Goal: Use online tool/utility: Utilize a website feature to perform a specific function

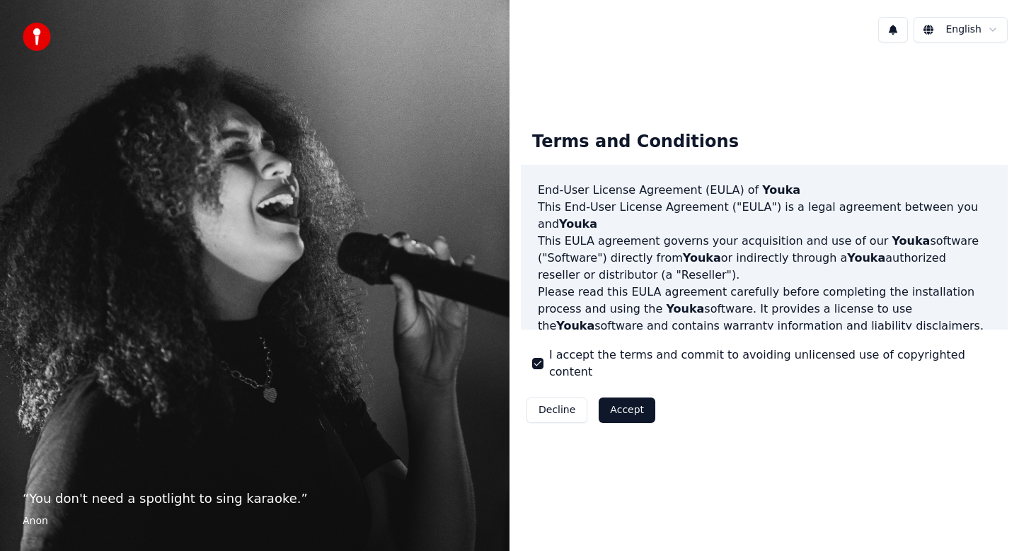
click at [619, 402] on button "Accept" at bounding box center [627, 410] width 57 height 25
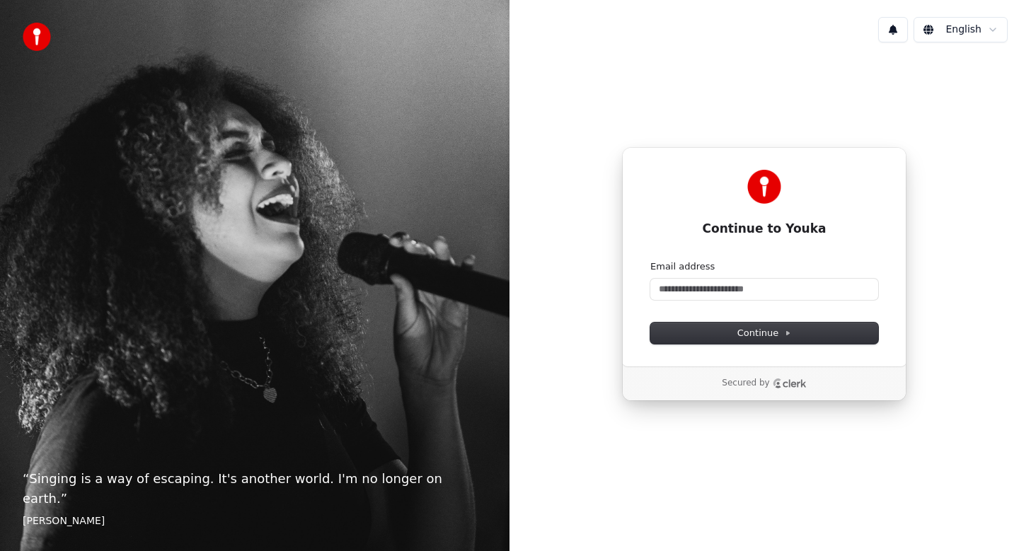
click at [970, 26] on html "“ Singing is a way of escaping. It's another world. I'm no longer on earth. ” […" at bounding box center [509, 275] width 1019 height 551
click at [694, 289] on html "“ Singing is a way of escaping. It's another world. I'm no longer on earth. ” […" at bounding box center [509, 275] width 1019 height 551
click at [694, 289] on input "Email address" at bounding box center [764, 289] width 228 height 21
click at [650, 260] on button "submit" at bounding box center [650, 260] width 0 height 0
type input "**********"
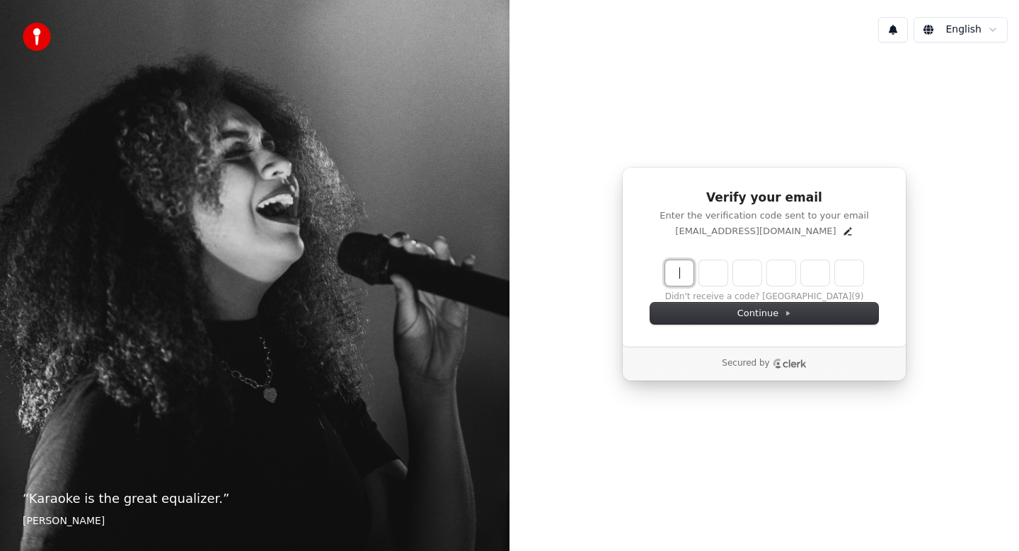
click at [686, 272] on input "Enter verification code" at bounding box center [778, 272] width 226 height 25
type input "******"
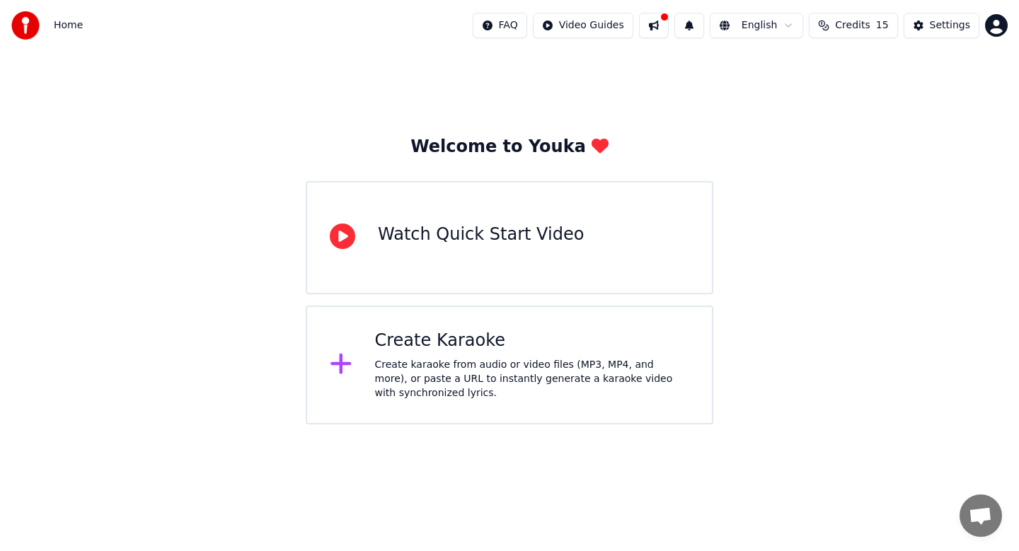
click at [447, 379] on div "Create karaoke from audio or video files (MP3, MP4, and more), or paste a URL t…" at bounding box center [532, 379] width 315 height 42
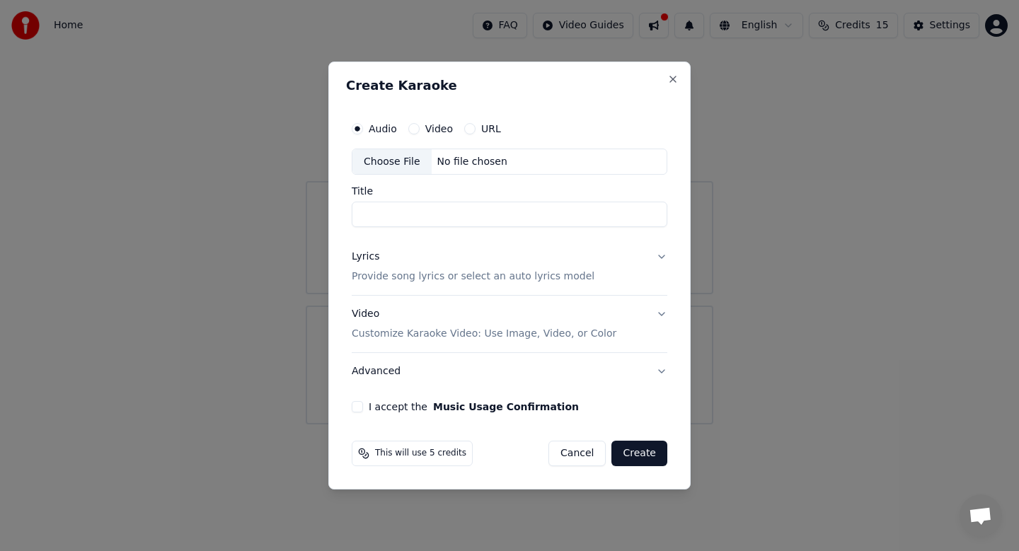
click at [471, 127] on button "URL" at bounding box center [469, 128] width 11 height 11
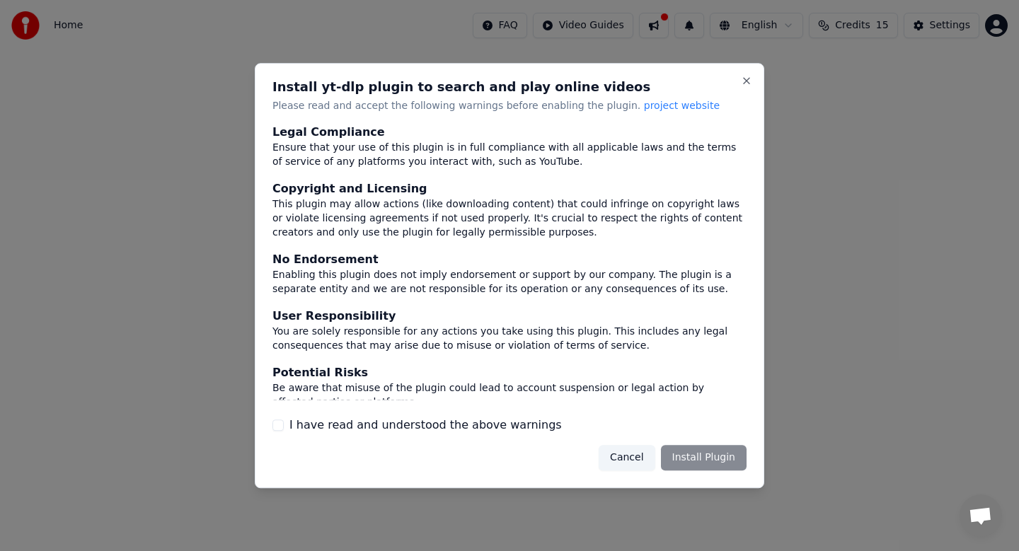
click at [333, 425] on label "I have read and understood the above warnings" at bounding box center [425, 425] width 272 height 17
click at [284, 425] on button "I have read and understood the above warnings" at bounding box center [277, 425] width 11 height 11
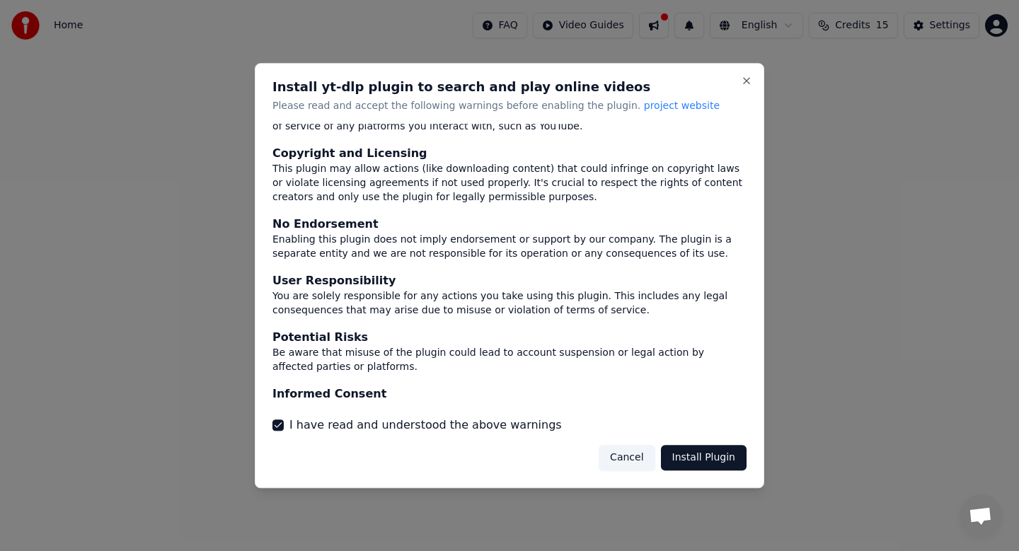
scroll to position [67, 0]
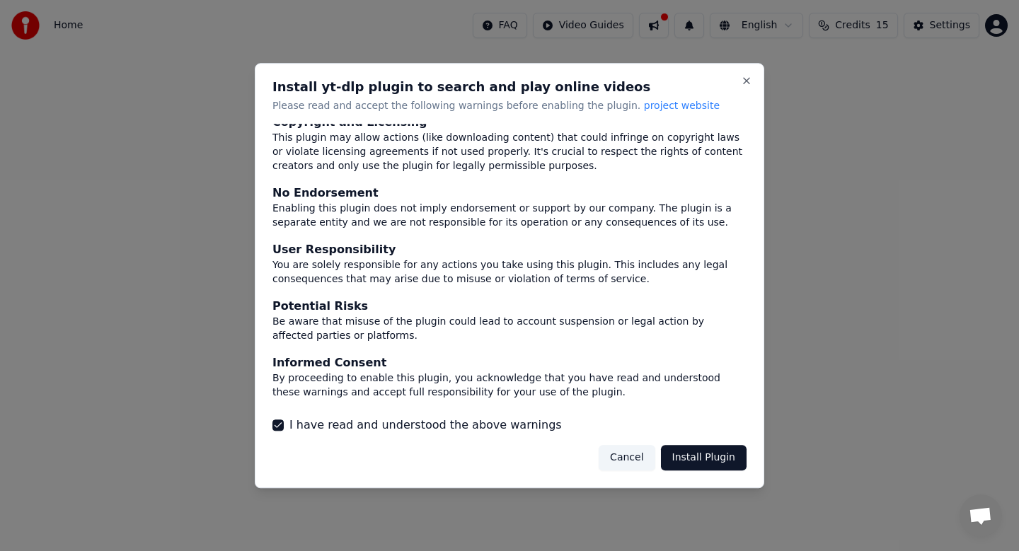
click at [713, 456] on button "Install Plugin" at bounding box center [704, 457] width 86 height 25
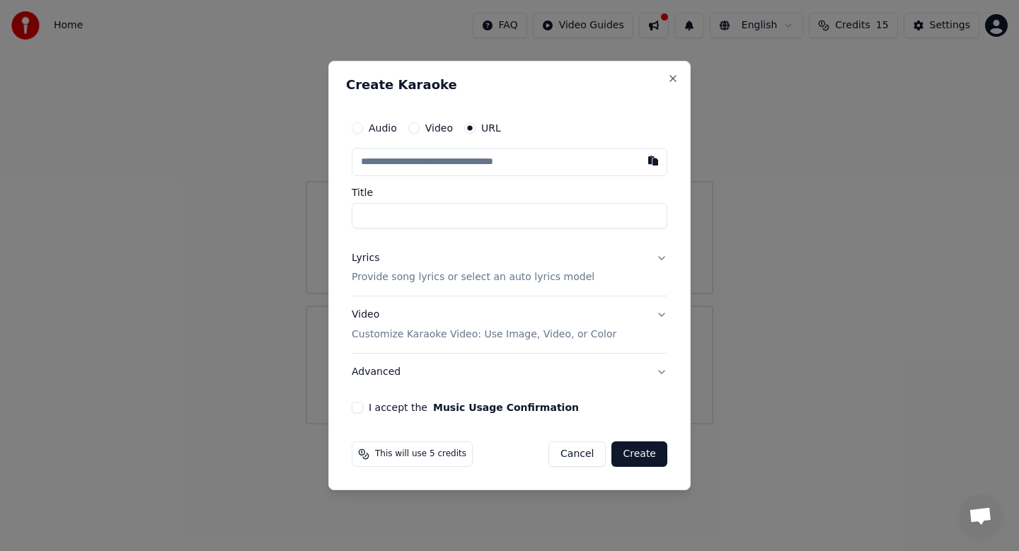
click at [491, 276] on p "Provide song lyrics or select an auto lyrics model" at bounding box center [473, 278] width 243 height 14
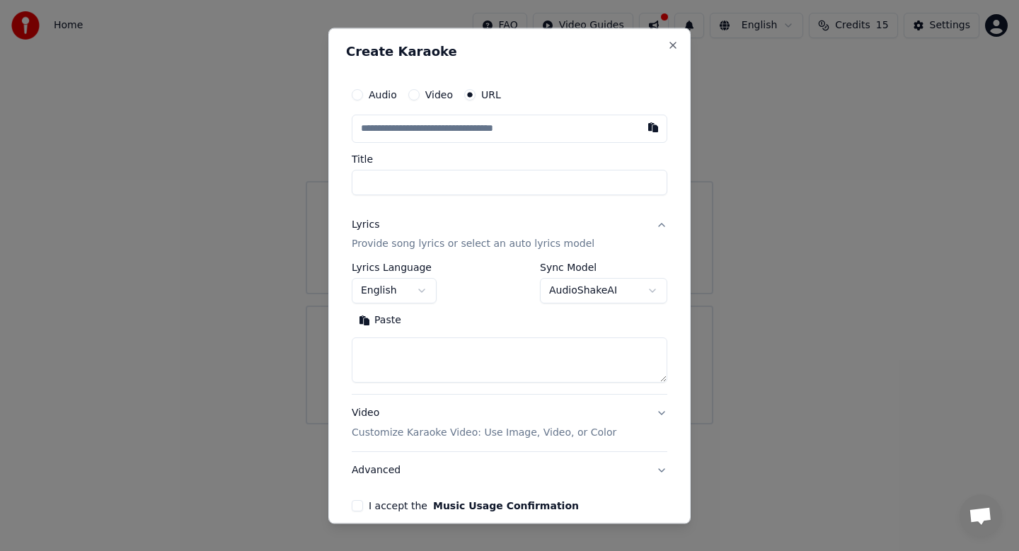
click at [542, 226] on div "Lyrics Provide song lyrics or select an auto lyrics model" at bounding box center [473, 235] width 243 height 34
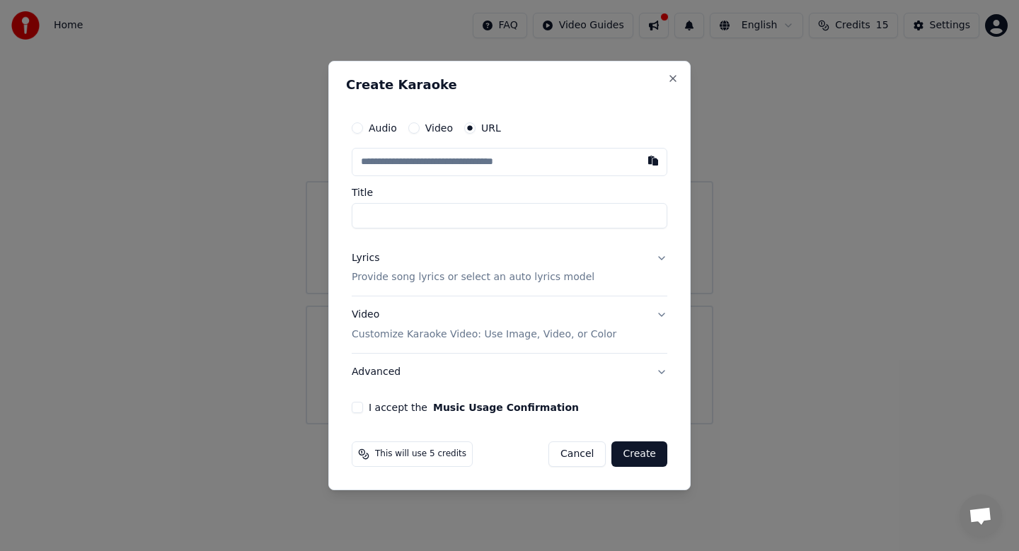
click at [481, 164] on input "text" at bounding box center [510, 162] width 316 height 28
paste input "**********"
type input "**********"
click at [427, 207] on input "Title" at bounding box center [510, 215] width 316 height 25
type input "**********"
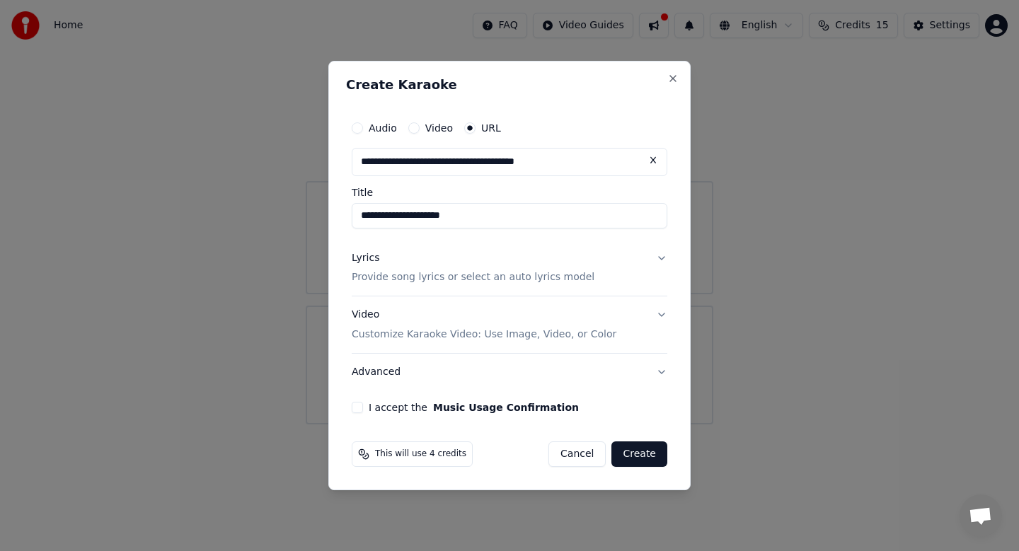
type input "**********"
click at [355, 240] on button "Lyrics Provide song lyrics or select an auto lyrics model" at bounding box center [510, 268] width 316 height 57
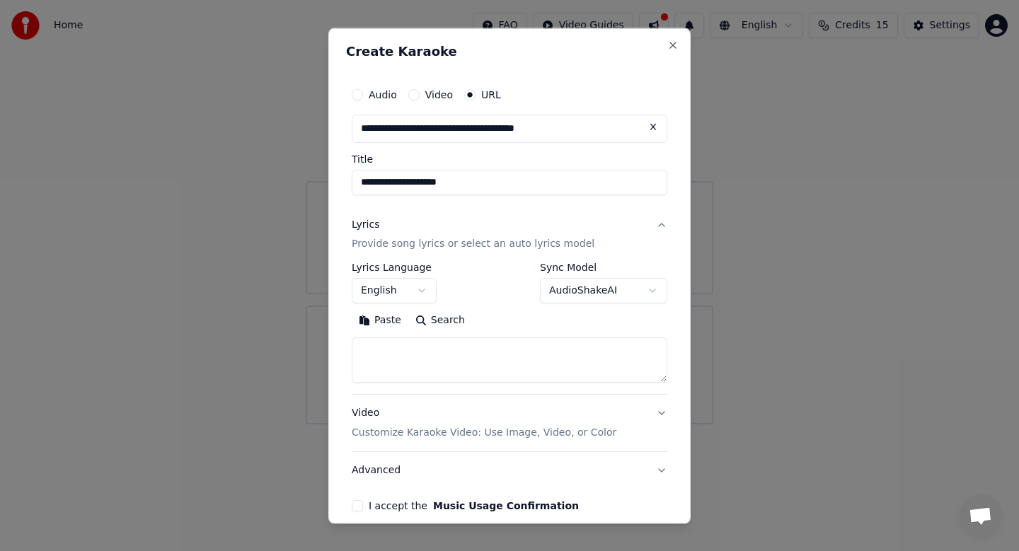
scroll to position [33, 0]
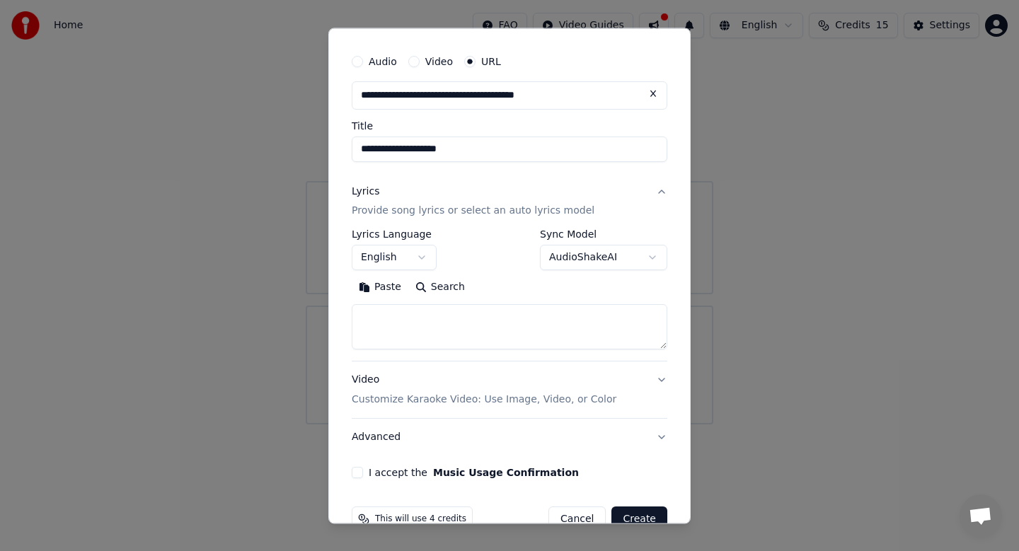
click at [403, 255] on button "English" at bounding box center [394, 258] width 85 height 25
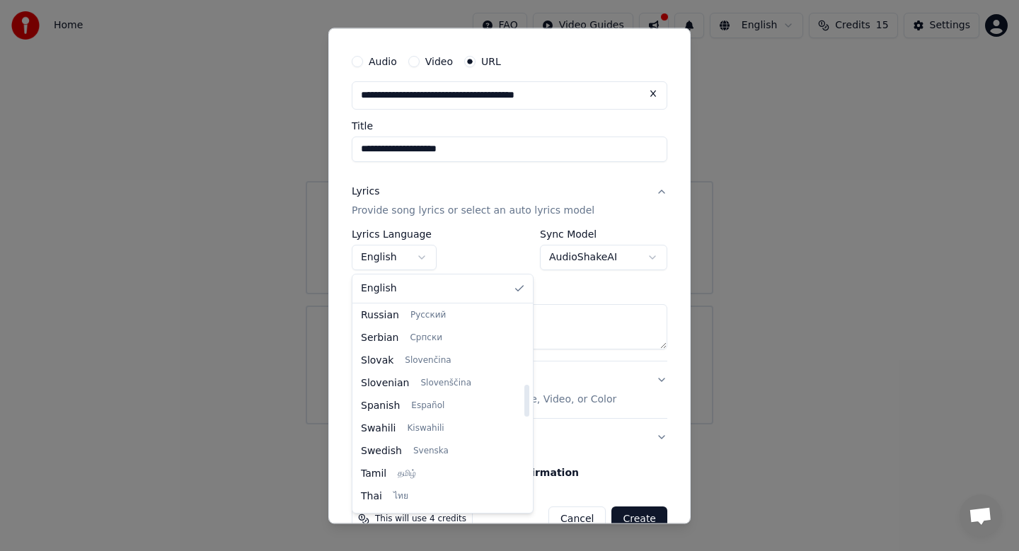
scroll to position [1086, 0]
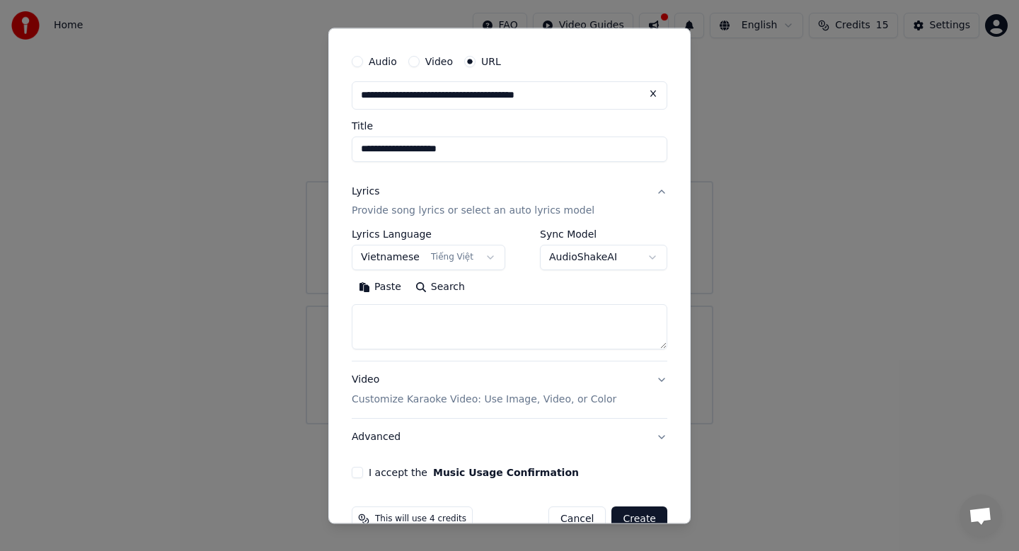
click at [517, 284] on div "Paste Search" at bounding box center [510, 288] width 316 height 23
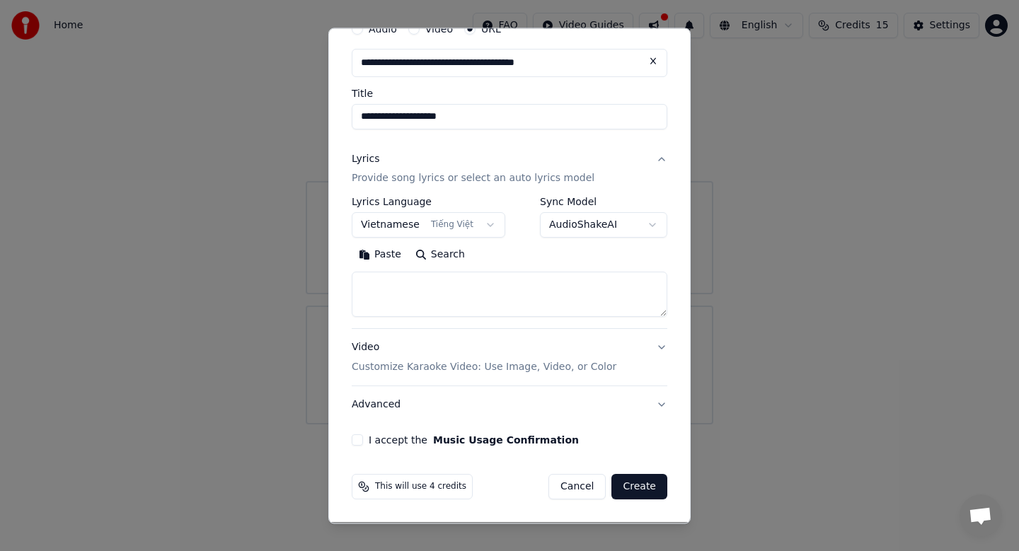
click at [360, 440] on button "I accept the Music Usage Confirmation" at bounding box center [357, 440] width 11 height 11
click at [648, 492] on button "Create" at bounding box center [639, 487] width 56 height 25
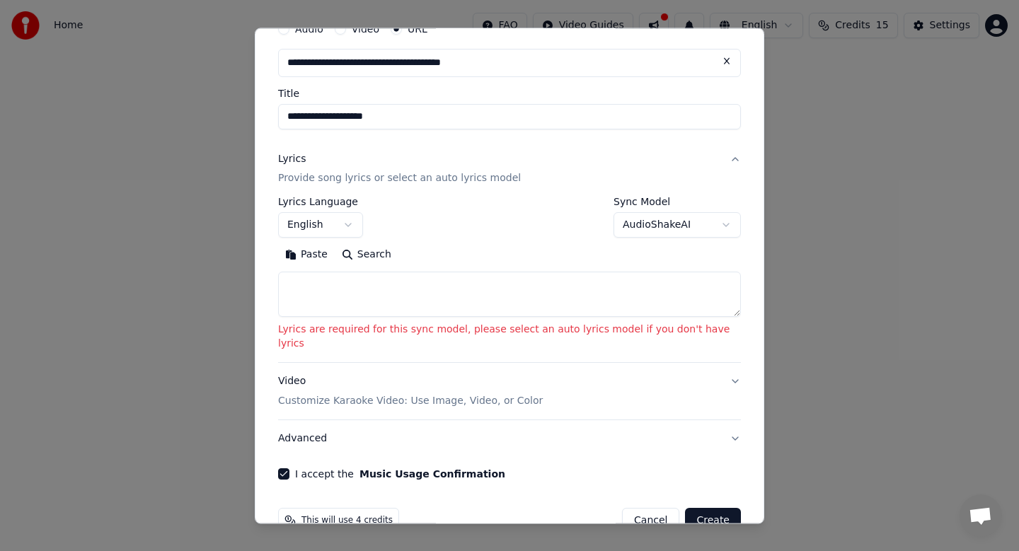
click at [422, 282] on textarea at bounding box center [509, 294] width 463 height 45
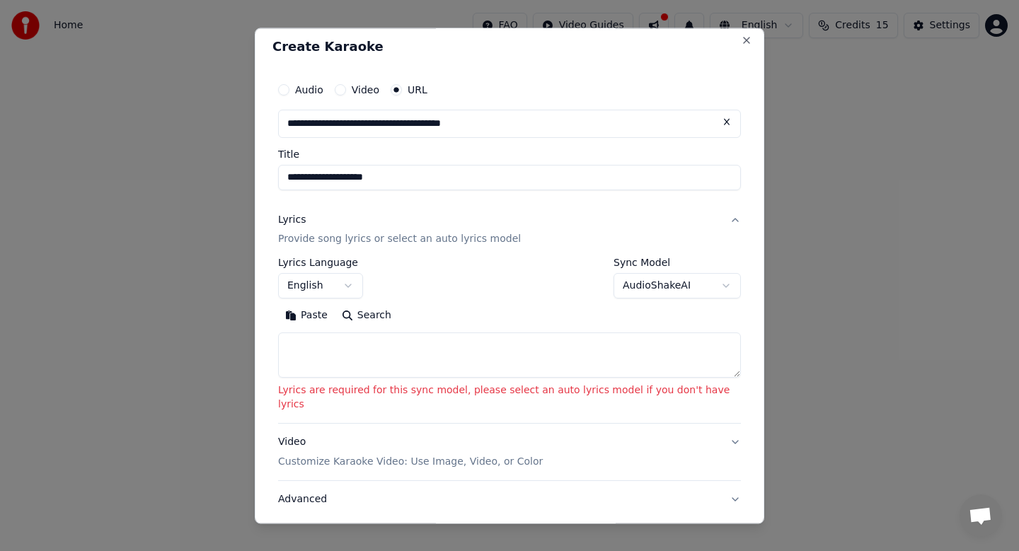
scroll to position [4, 0]
click at [653, 291] on button "AudioShakeAI" at bounding box center [677, 287] width 127 height 25
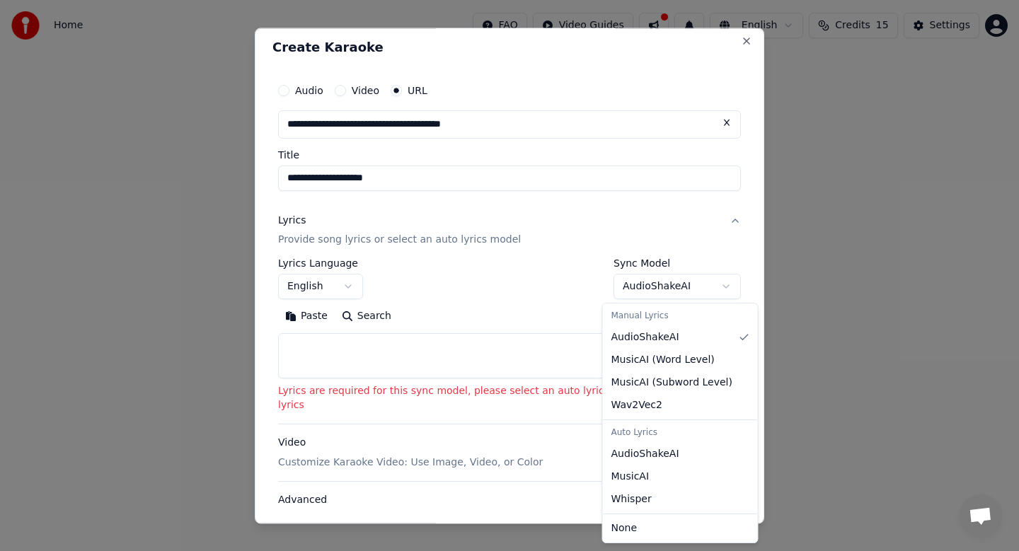
click at [533, 304] on div at bounding box center [509, 275] width 1019 height 551
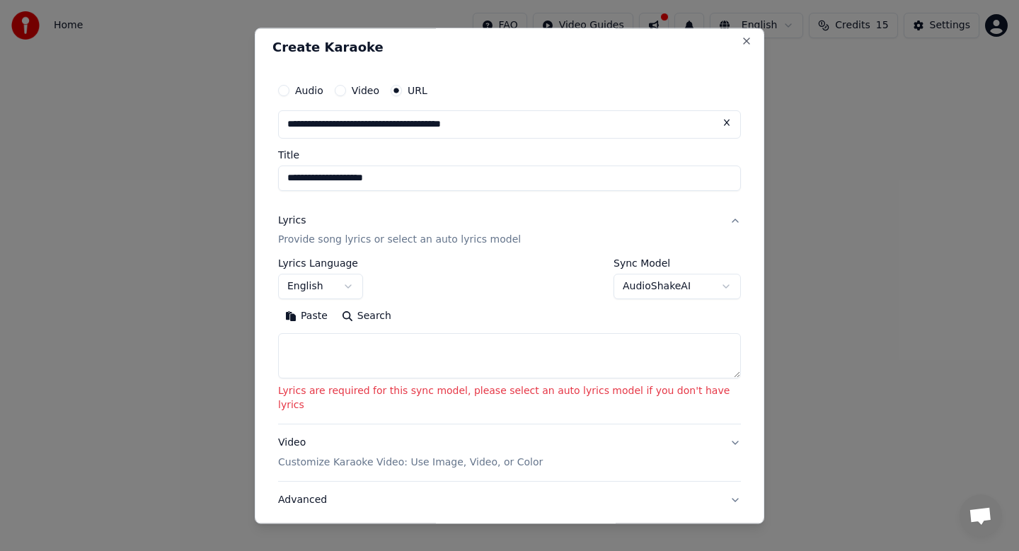
click at [657, 281] on button "AudioShakeAI" at bounding box center [677, 287] width 127 height 25
click at [534, 298] on div "**********" at bounding box center [509, 279] width 463 height 41
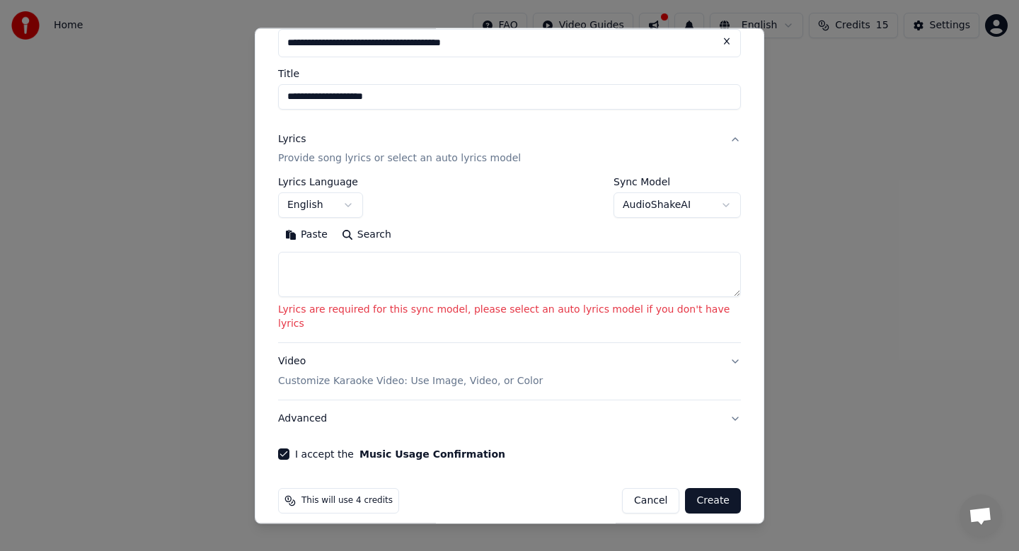
click at [330, 208] on button "English" at bounding box center [320, 205] width 85 height 25
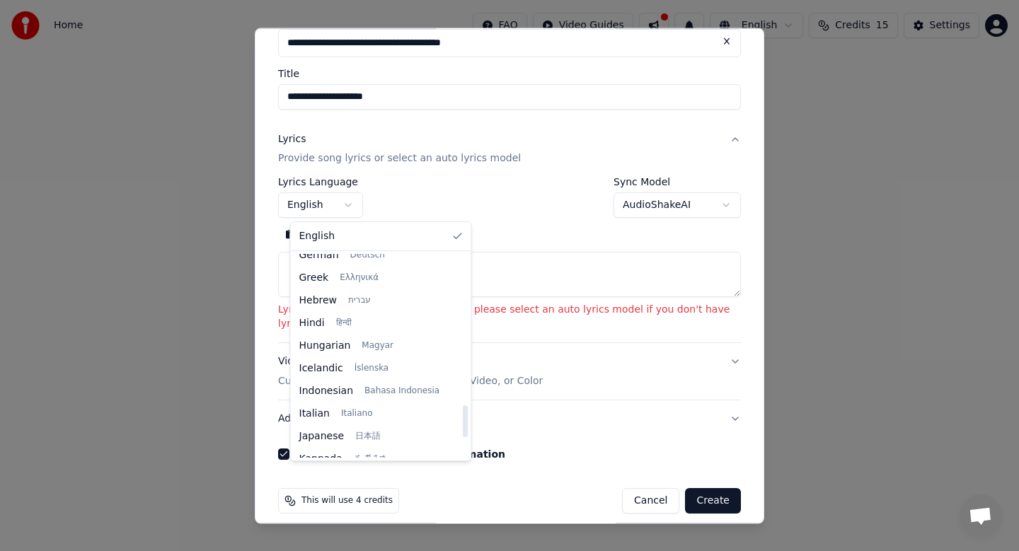
scroll to position [1086, 0]
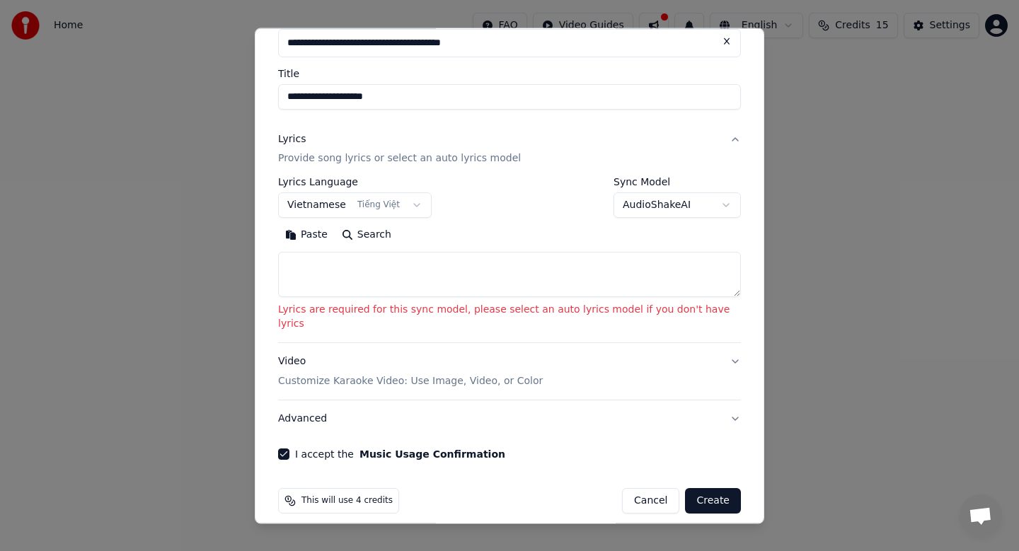
click at [509, 226] on div "Paste Search" at bounding box center [509, 235] width 463 height 23
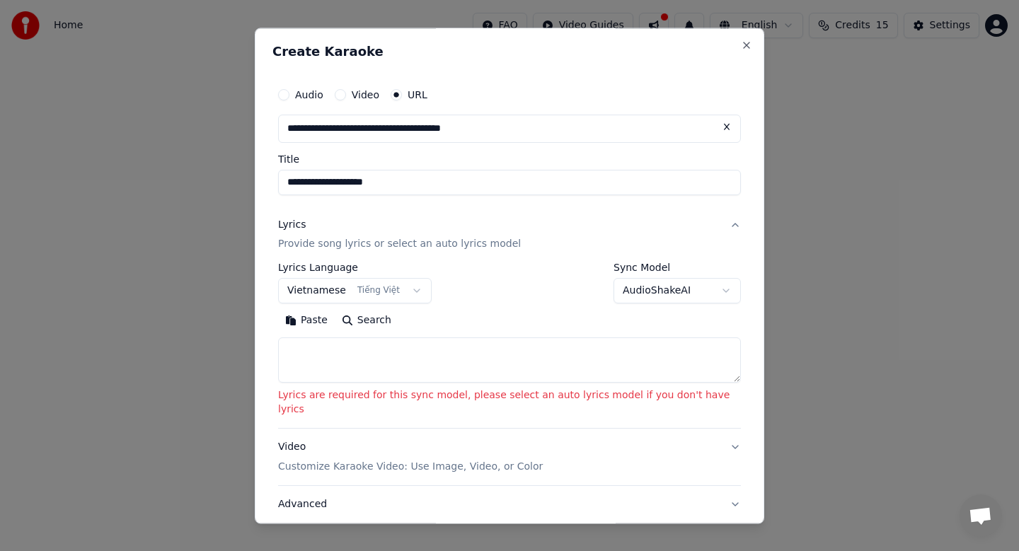
scroll to position [86, 0]
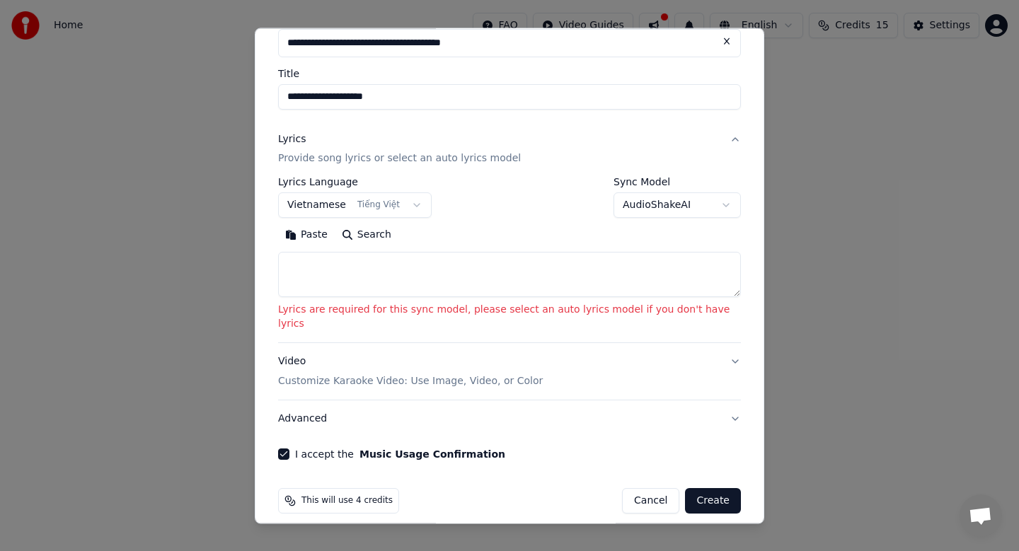
click at [708, 489] on button "Create" at bounding box center [713, 501] width 56 height 25
select select "**"
click at [708, 493] on button "Create" at bounding box center [713, 501] width 56 height 25
click at [712, 489] on button "Create" at bounding box center [713, 501] width 56 height 25
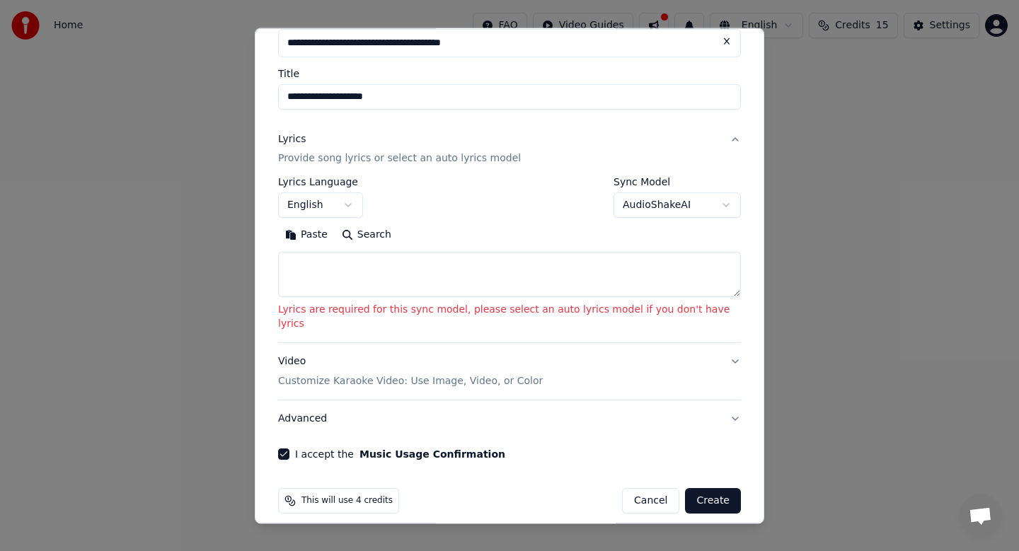
click at [712, 489] on button "Create" at bounding box center [713, 501] width 56 height 25
click at [671, 206] on button "AudioShakeAI" at bounding box center [677, 205] width 127 height 25
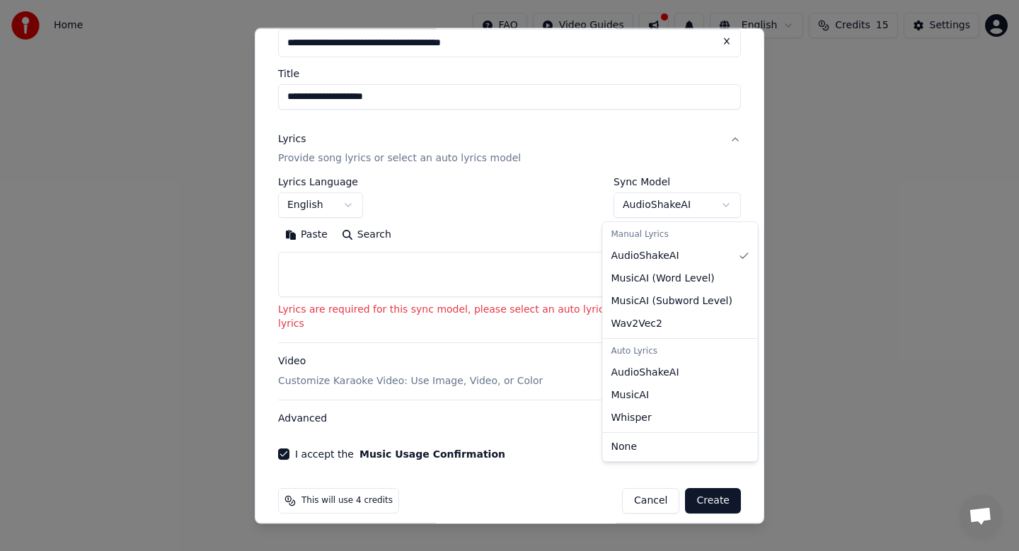
click at [519, 208] on body "**********" at bounding box center [509, 212] width 1019 height 425
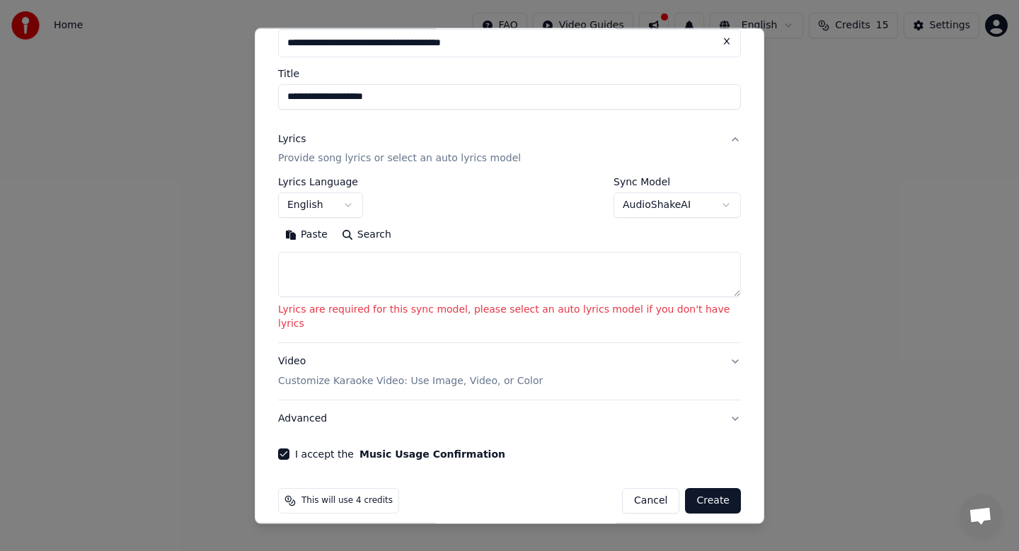
click at [677, 202] on button "AudioShakeAI" at bounding box center [677, 205] width 127 height 25
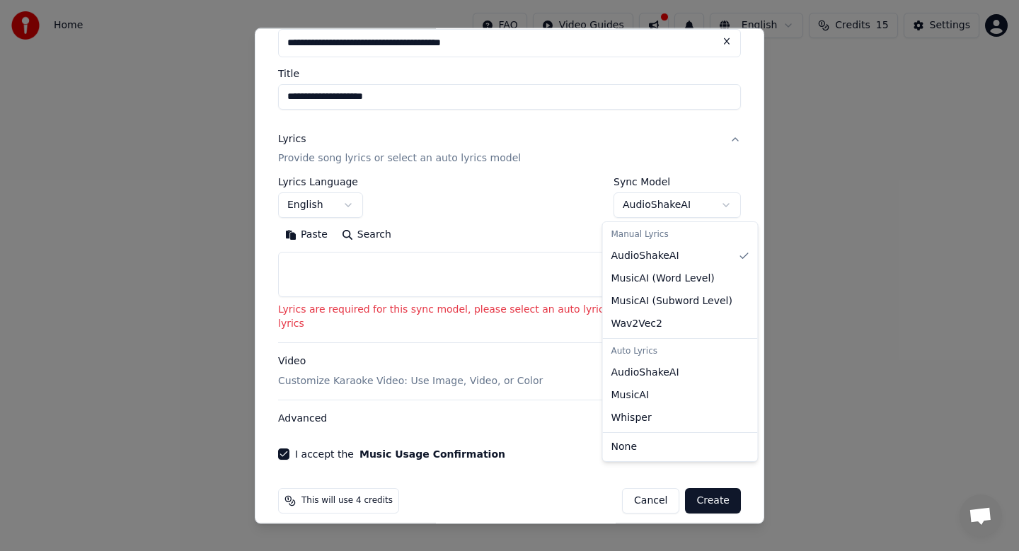
select select "**********"
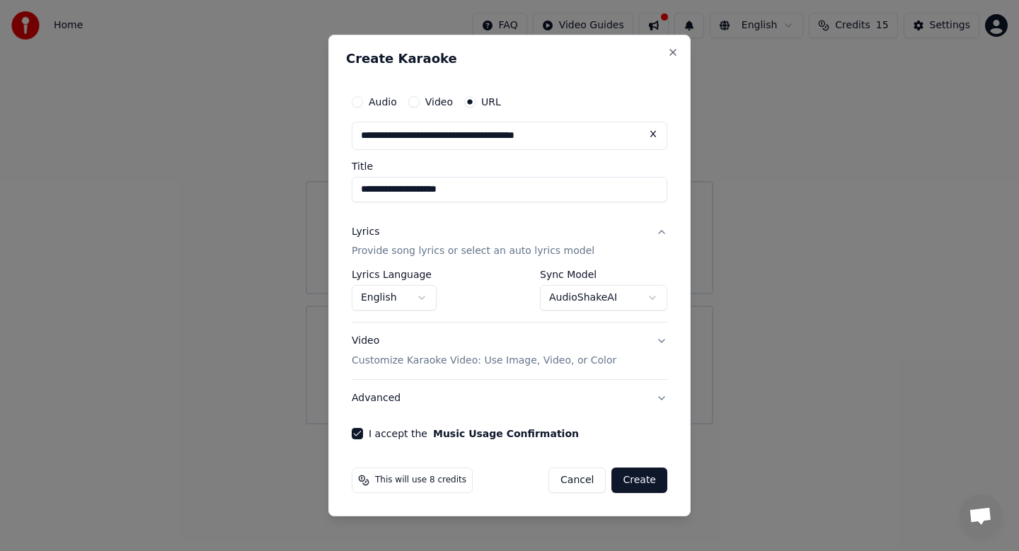
scroll to position [0, 0]
click at [393, 297] on button "English" at bounding box center [394, 298] width 85 height 25
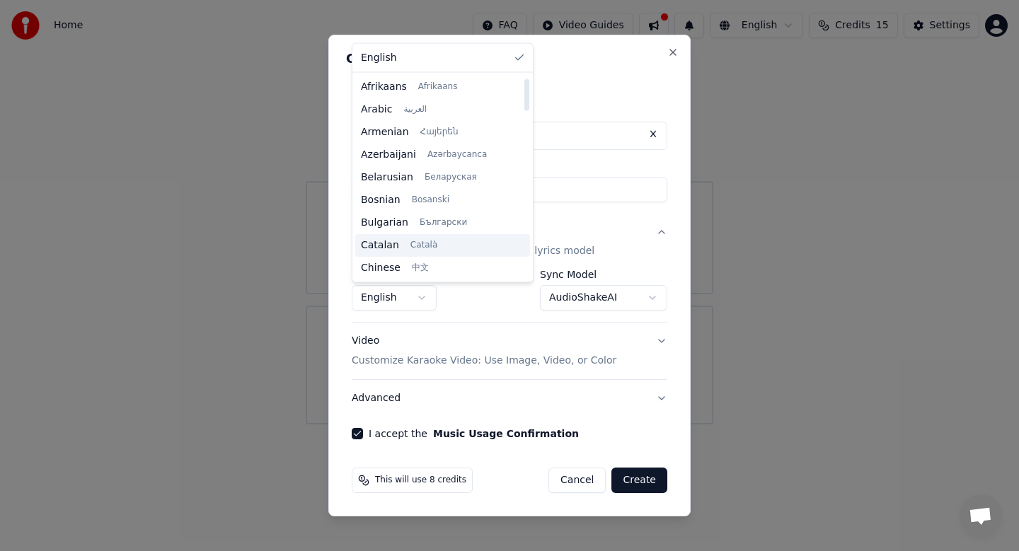
scroll to position [1086, 0]
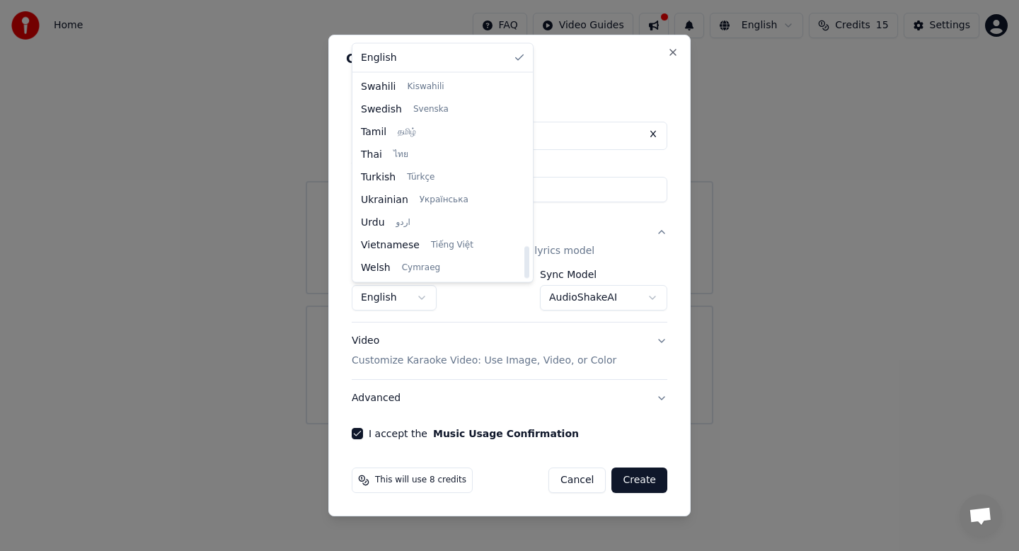
select select "**"
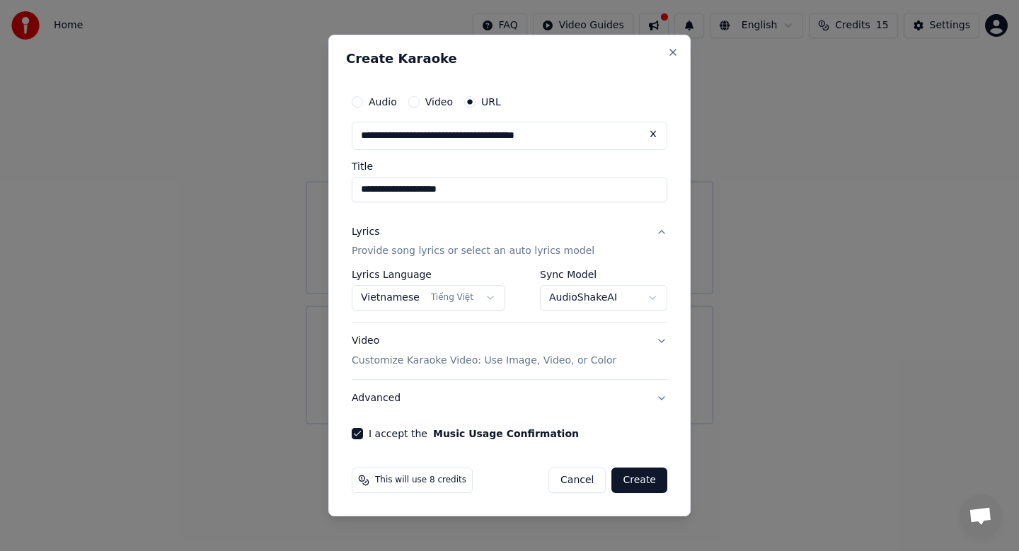
click at [643, 485] on button "Create" at bounding box center [639, 480] width 56 height 25
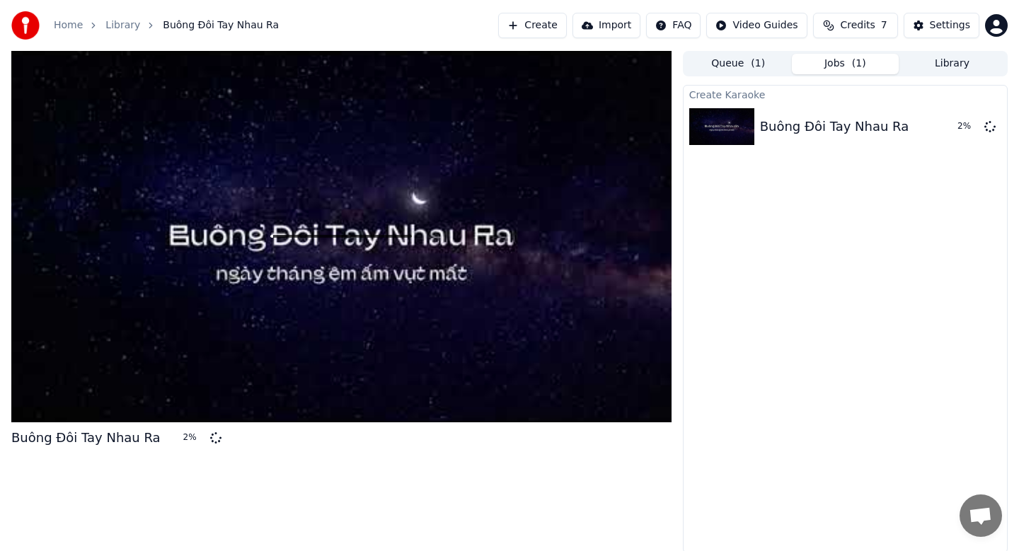
click at [362, 246] on div at bounding box center [341, 237] width 660 height 372
click at [306, 323] on div at bounding box center [341, 237] width 660 height 372
drag, startPoint x: 166, startPoint y: 439, endPoint x: 187, endPoint y: 439, distance: 21.2
click at [187, 439] on div "5 %" at bounding box center [200, 437] width 44 height 11
click at [326, 455] on div "Buông Đôi Tay Nhau Ra 5 %" at bounding box center [341, 302] width 660 height 502
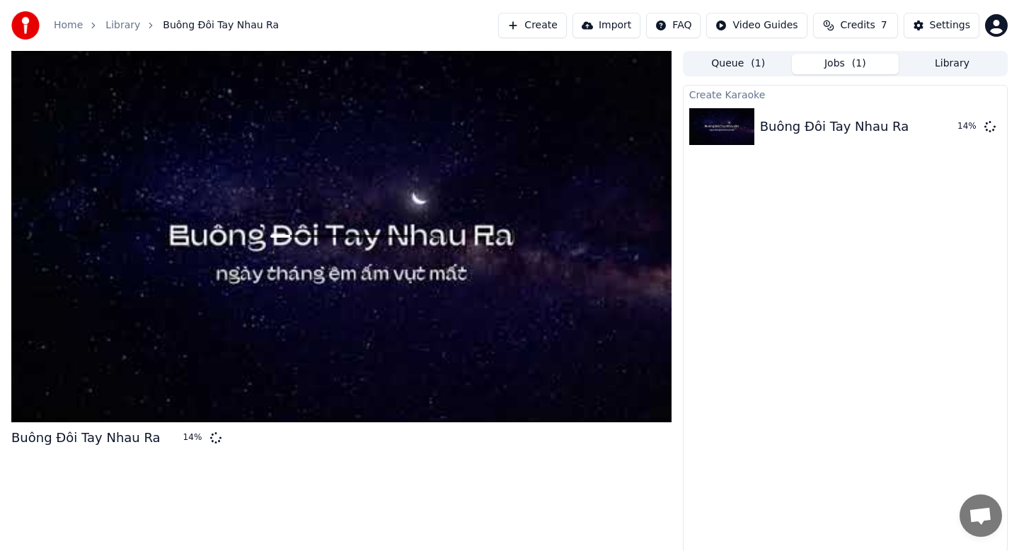
click at [234, 299] on div at bounding box center [341, 237] width 660 height 372
click at [406, 178] on div at bounding box center [341, 237] width 660 height 372
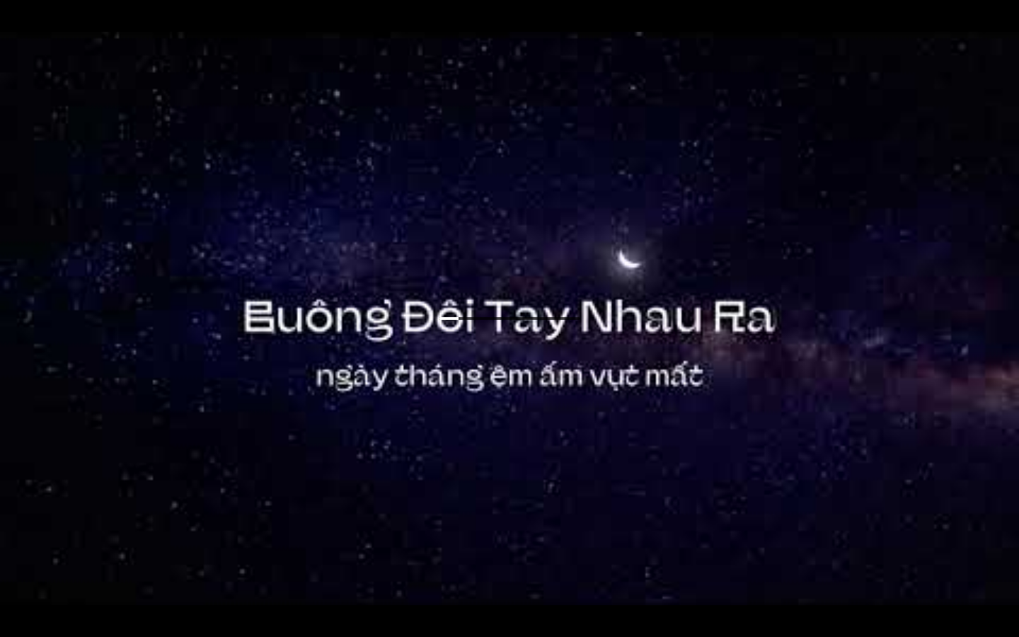
click at [508, 356] on div at bounding box center [509, 318] width 1019 height 573
